Goal: Transaction & Acquisition: Purchase product/service

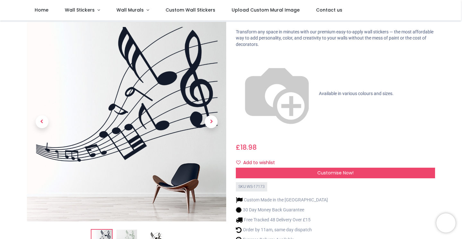
scroll to position [52, 0]
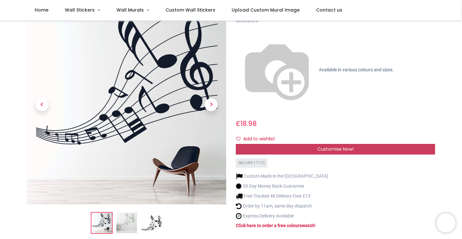
click at [388, 144] on div "Customise Now!" at bounding box center [335, 149] width 199 height 11
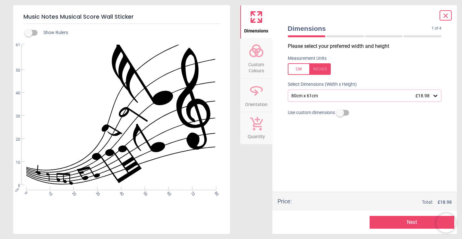
click at [435, 96] on icon at bounding box center [435, 96] width 4 height 2
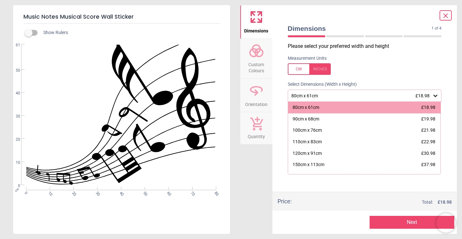
click at [255, 90] on icon at bounding box center [256, 92] width 4 height 6
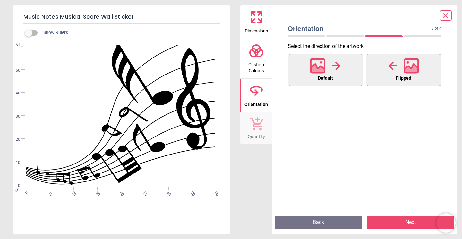
click at [409, 76] on span "Flipped" at bounding box center [403, 78] width 15 height 8
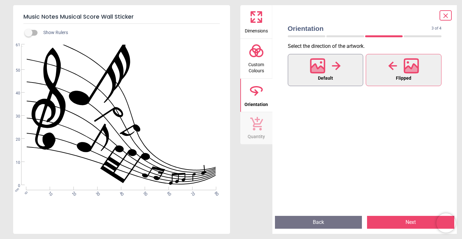
click at [341, 69] on button "Default" at bounding box center [326, 70] width 76 height 32
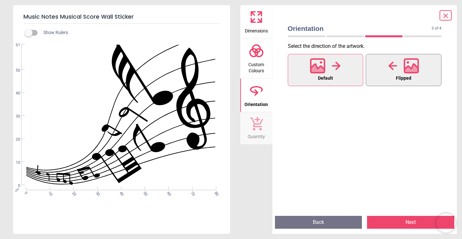
click at [406, 65] on icon at bounding box center [410, 65] width 15 height 15
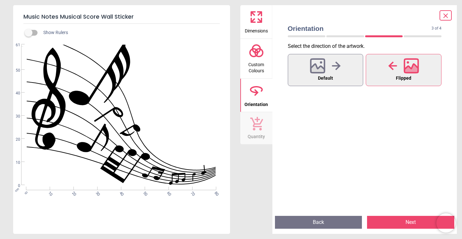
click at [443, 16] on icon at bounding box center [446, 16] width 8 height 8
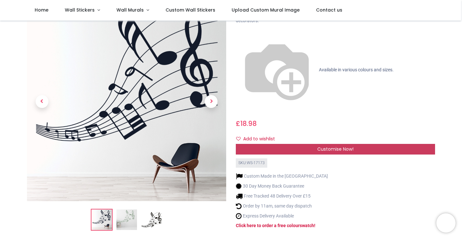
click at [361, 144] on div "Customise Now!" at bounding box center [335, 149] width 199 height 11
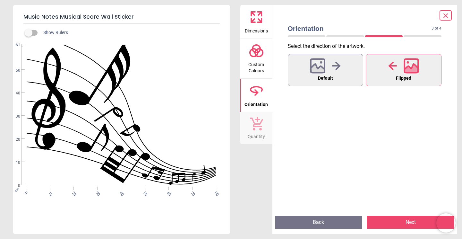
click at [328, 220] on button "Back" at bounding box center [318, 221] width 87 height 13
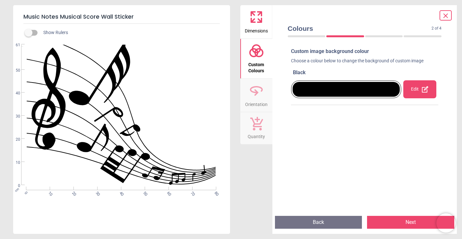
click at [328, 220] on button "Back" at bounding box center [318, 221] width 87 height 13
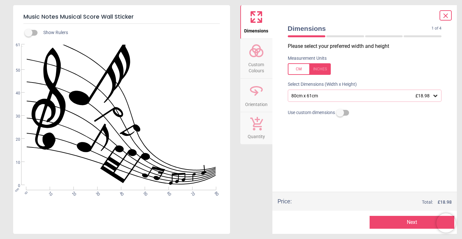
click at [400, 94] on div "80cm x 61cm £18.98" at bounding box center [362, 95] width 142 height 5
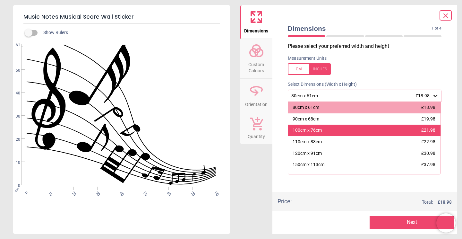
click at [387, 132] on div "100cm x 76cm £21.98" at bounding box center [364, 130] width 153 height 12
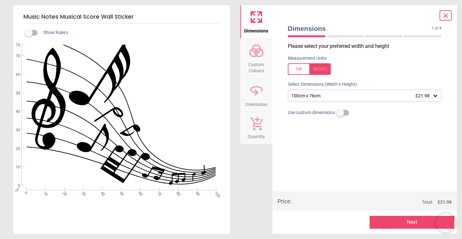
click at [429, 100] on div "100cm x 76cm £21.98" at bounding box center [365, 95] width 154 height 12
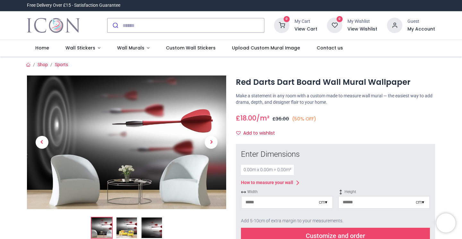
scroll to position [29, 0]
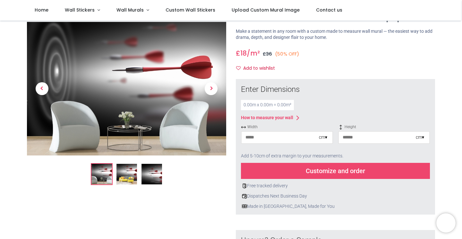
click at [287, 137] on input "number" at bounding box center [279, 137] width 77 height 12
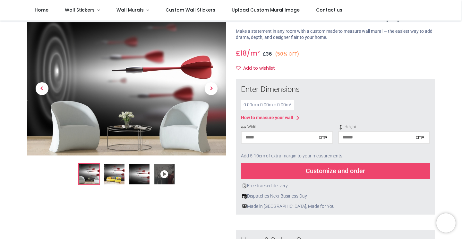
type input "*"
click at [361, 133] on input "number" at bounding box center [377, 137] width 77 height 12
click at [248, 136] on input "**" at bounding box center [279, 137] width 77 height 12
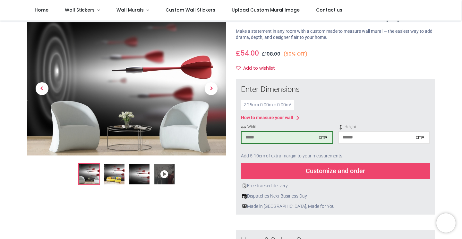
click at [349, 137] on input "number" at bounding box center [377, 137] width 77 height 12
click at [256, 135] on input "***" at bounding box center [279, 137] width 77 height 12
click at [354, 134] on input "number" at bounding box center [377, 137] width 77 height 12
click at [266, 135] on input "***" at bounding box center [279, 137] width 77 height 12
type input "***"
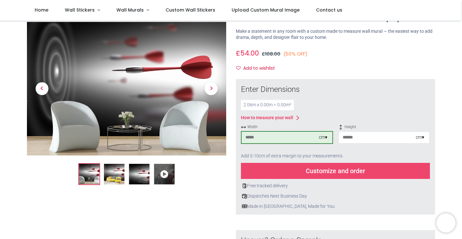
click at [361, 137] on input "number" at bounding box center [377, 137] width 77 height 12
type input "***"
